Goal: Task Accomplishment & Management: Use online tool/utility

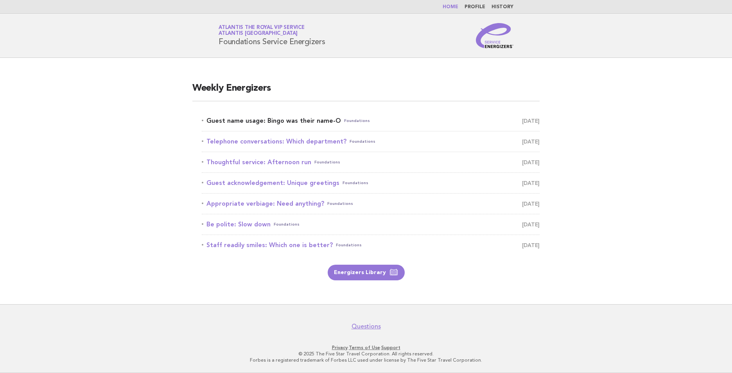
click at [301, 122] on link "Guest name usage: Bingo was their name-O Foundations [DATE]" at bounding box center [371, 120] width 338 height 11
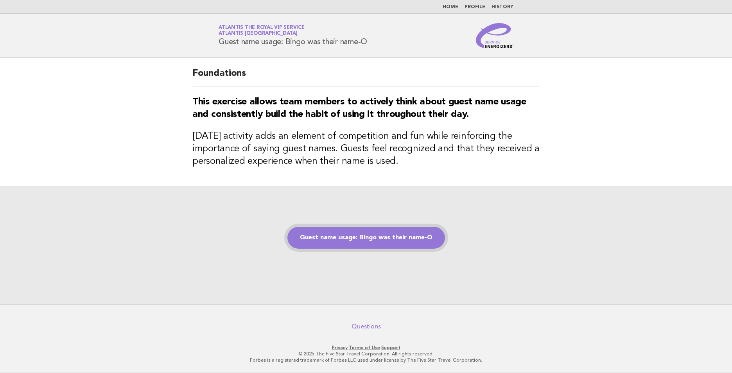
click at [376, 233] on link "Guest name usage: Bingo was their name-O" at bounding box center [366, 238] width 158 height 22
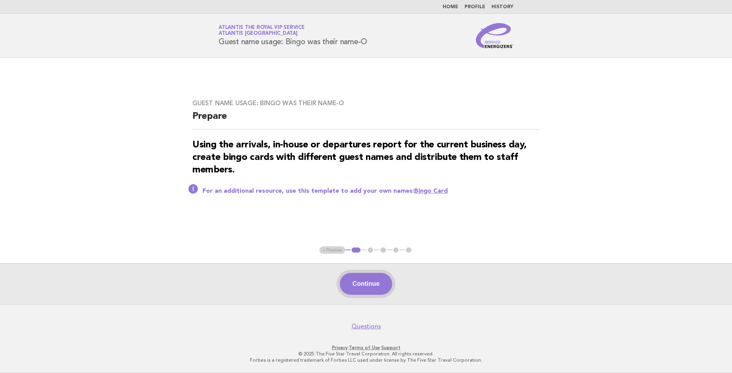
click at [376, 286] on button "Continue" at bounding box center [366, 284] width 52 height 22
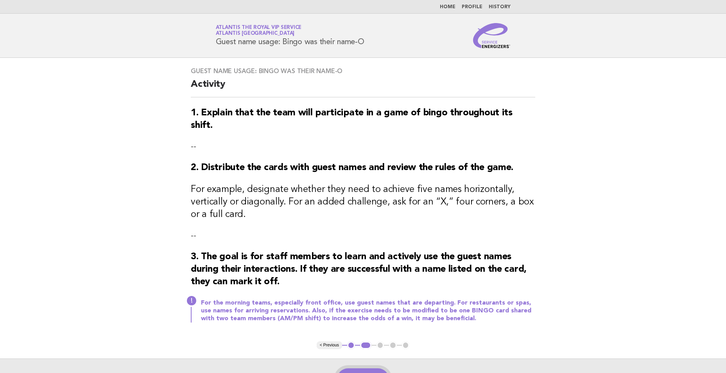
click at [373, 368] on button "Continue" at bounding box center [363, 379] width 52 height 22
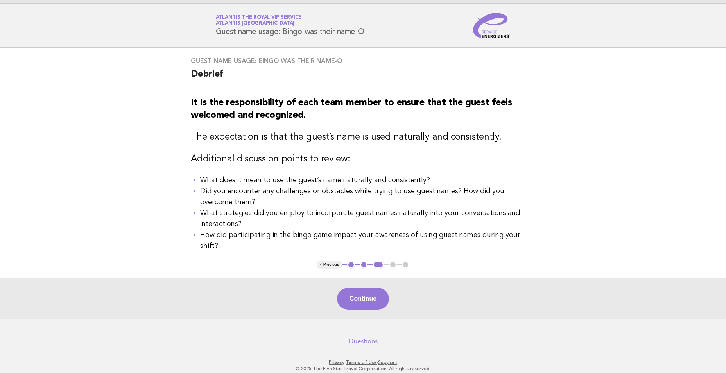
scroll to position [16, 0]
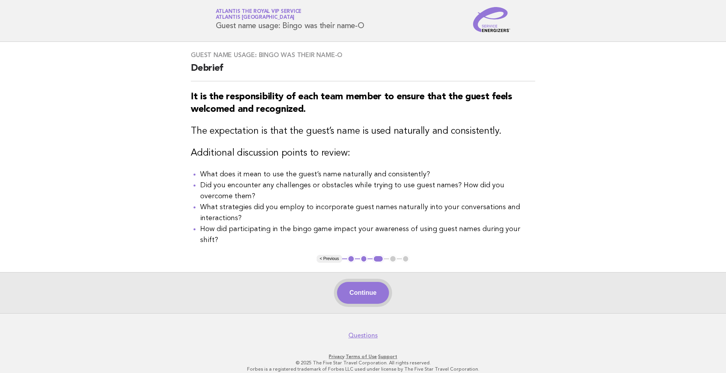
click at [366, 283] on button "Continue" at bounding box center [363, 293] width 52 height 22
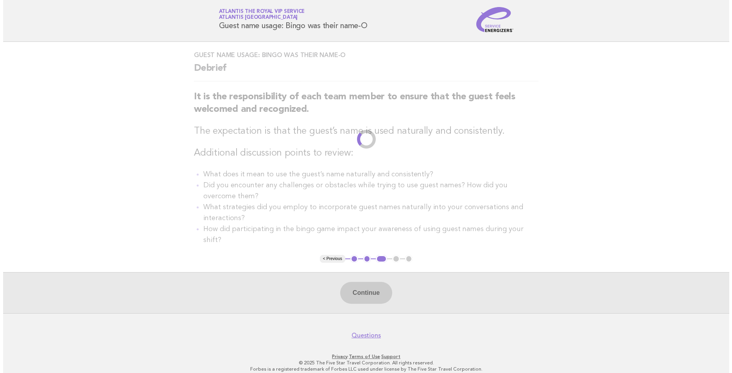
scroll to position [0, 0]
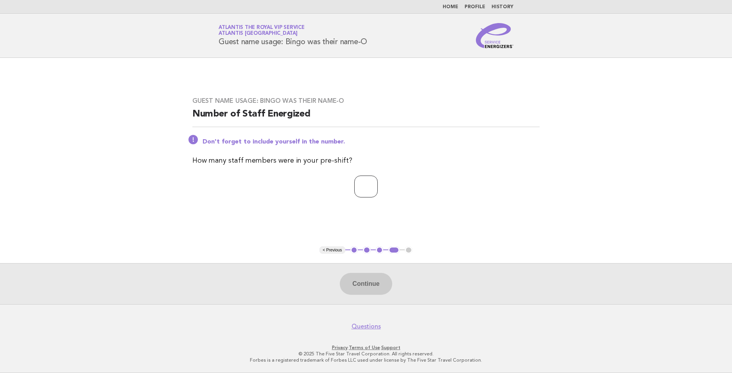
click at [363, 187] on input "number" at bounding box center [365, 186] width 23 height 22
type input "*"
click at [363, 280] on button "Continue" at bounding box center [366, 284] width 52 height 22
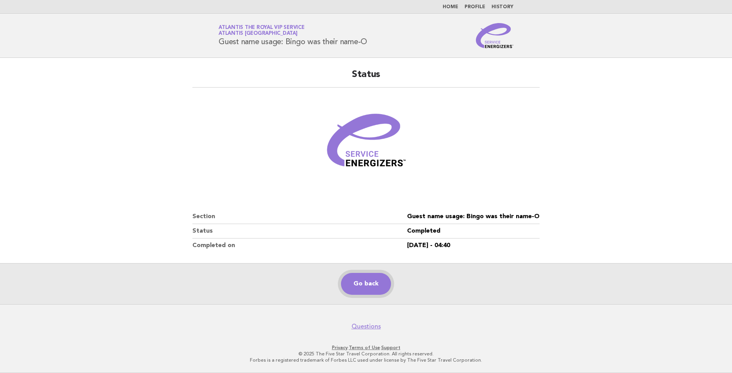
click at [370, 286] on link "Go back" at bounding box center [366, 284] width 50 height 22
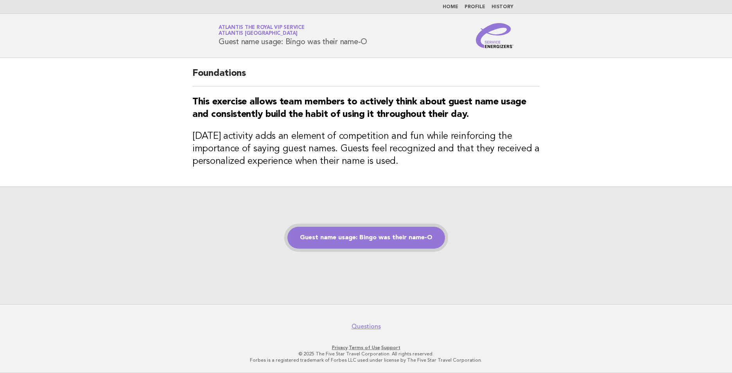
click at [390, 238] on link "Guest name usage: Bingo was their name-O" at bounding box center [366, 238] width 158 height 22
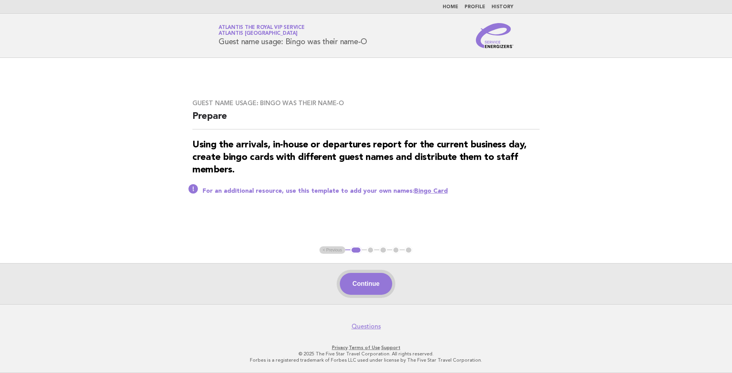
click at [372, 281] on button "Continue" at bounding box center [366, 284] width 52 height 22
